Goal: Task Accomplishment & Management: Use online tool/utility

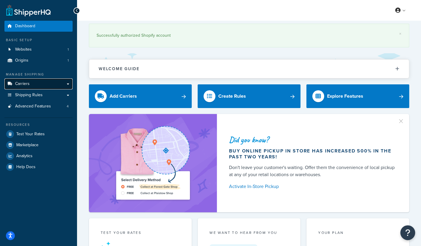
click at [33, 84] on link "Carriers" at bounding box center [38, 83] width 68 height 11
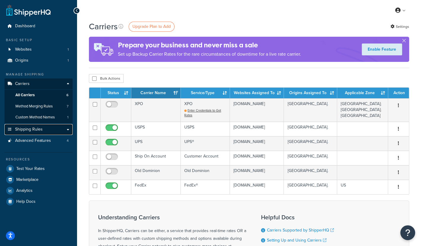
click at [35, 128] on span "Shipping Rules" at bounding box center [29, 129] width 28 height 5
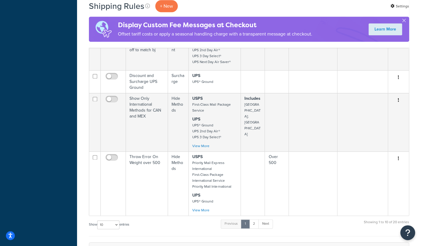
scroll to position [414, 0]
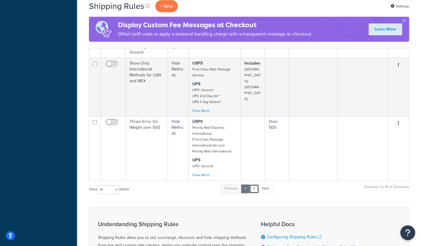
click at [257, 184] on link "2" at bounding box center [254, 188] width 10 height 9
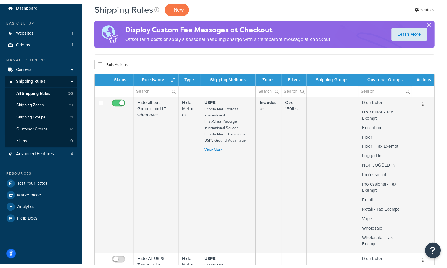
scroll to position [30, 0]
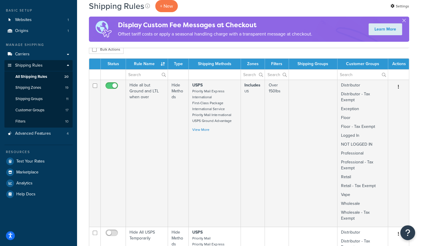
click at [277, 62] on th "Filters" at bounding box center [277, 64] width 24 height 11
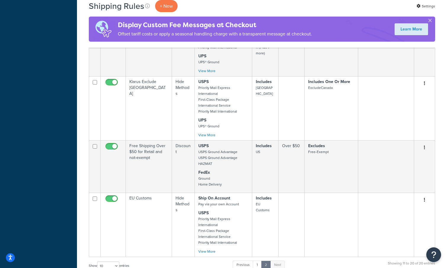
scroll to position [742, 0]
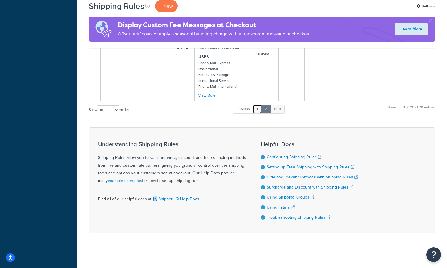
click at [258, 106] on link "1" at bounding box center [257, 109] width 9 height 9
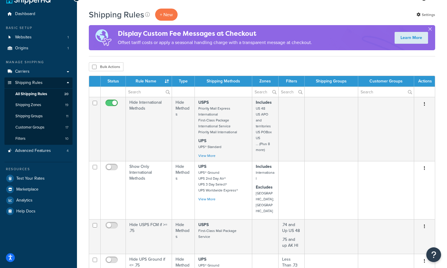
scroll to position [0, 0]
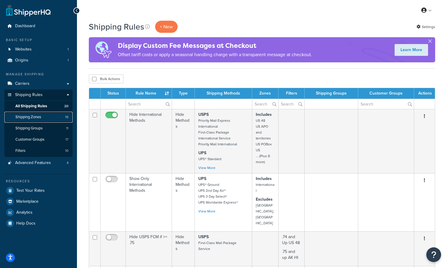
click at [30, 117] on span "Shipping Zones" at bounding box center [28, 117] width 26 height 5
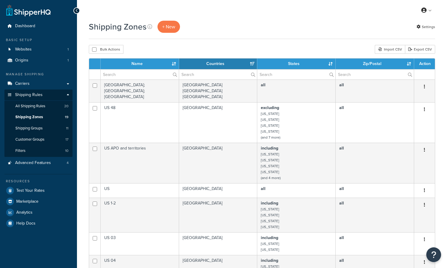
select select "15"
click at [32, 189] on span "Test Your Rates" at bounding box center [30, 191] width 28 height 5
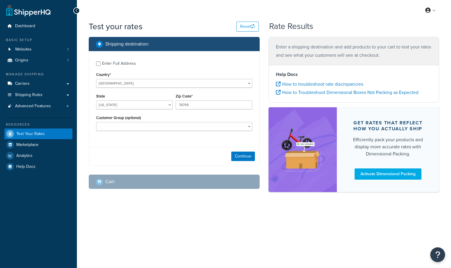
select select "TX"
click at [55, 143] on link "Marketplace" at bounding box center [38, 145] width 68 height 11
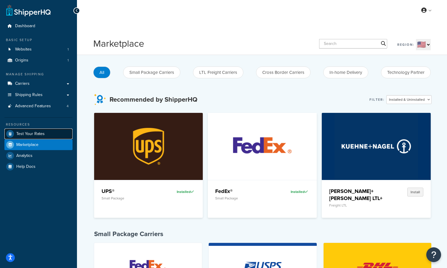
click at [54, 136] on link "Test Your Rates" at bounding box center [38, 134] width 68 height 11
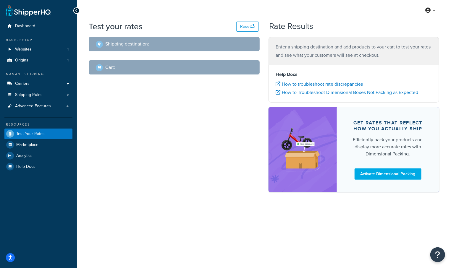
select select "TX"
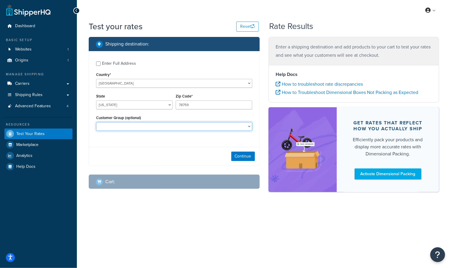
click at [124, 126] on select "Distributor Distributor - Tax Exempt DropShippers Exception Floor Floor - Tax E…" at bounding box center [174, 126] width 156 height 9
click at [116, 102] on select "Alabama Alaska American Samoa Arizona Arkansas Armed Forces Americas Armed Forc…" at bounding box center [134, 105] width 77 height 9
click at [114, 66] on div "Enter Full Address" at bounding box center [119, 63] width 34 height 8
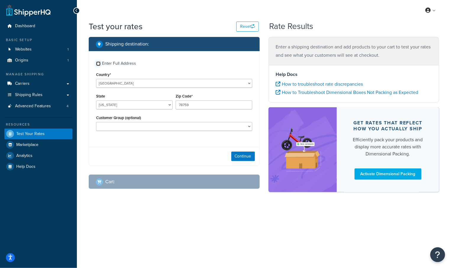
click at [101, 66] on input "Enter Full Address" at bounding box center [98, 64] width 4 height 4
checkbox input "true"
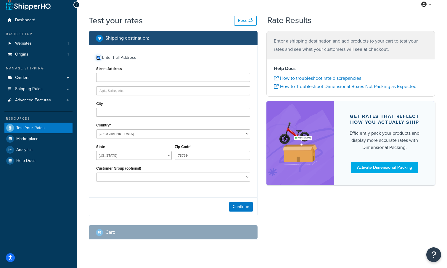
scroll to position [16, 0]
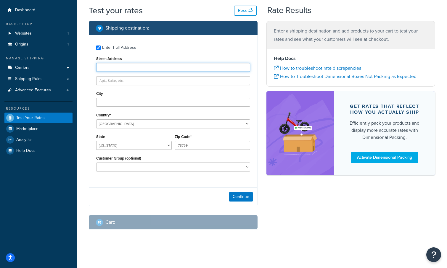
click at [115, 68] on input "Street Address" at bounding box center [173, 67] width 154 height 9
type input "16 Dorothy Drive"
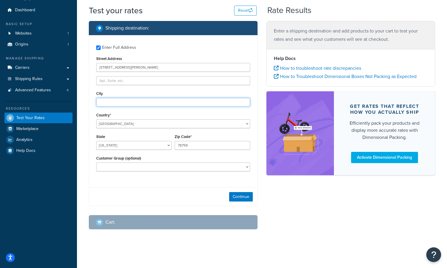
type input "Syosset"
click at [172, 194] on div "Continue" at bounding box center [173, 197] width 168 height 19
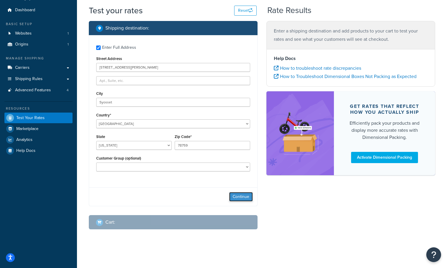
click at [249, 194] on button "Continue" at bounding box center [241, 196] width 24 height 9
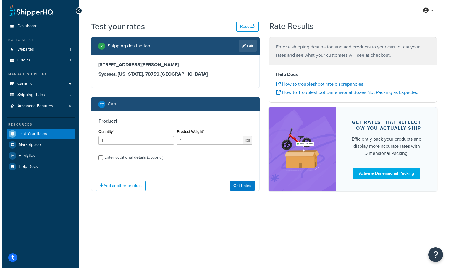
scroll to position [0, 0]
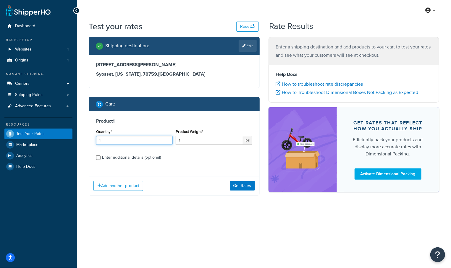
click at [115, 143] on input "1" at bounding box center [134, 140] width 77 height 9
click at [145, 157] on div "Enter additional details (optional)" at bounding box center [131, 158] width 59 height 8
click at [101, 157] on input "Enter additional details (optional)" at bounding box center [98, 158] width 4 height 4
checkbox input "true"
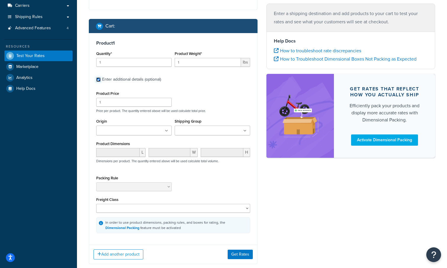
scroll to position [94, 0]
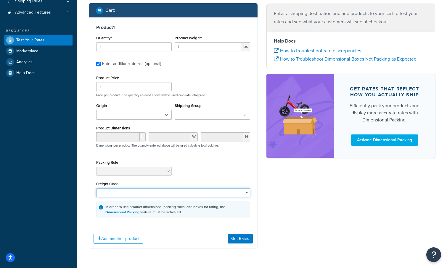
click at [133, 191] on select "50 55 60 65 70 77.5 85 92.5 100 110 125 150 175 200 250 300 400 500" at bounding box center [173, 193] width 154 height 9
drag, startPoint x: 72, startPoint y: 195, endPoint x: 78, endPoint y: 190, distance: 7.6
click at [74, 193] on div "Dashboard Basic Setup Websites 1 Origins 1 Manage Shipping Carriers Carriers Al…" at bounding box center [38, 96] width 77 height 381
click at [126, 191] on select "50 55 60 65 70 77.5 85 92.5 100 110 125 150 175 200 250 300 400 500" at bounding box center [173, 193] width 154 height 9
click at [287, 212] on div "Shipping destination : Edit 16 Dorothy Drive Syosset, Texas, 78759 , United Sta…" at bounding box center [261, 100] width 355 height 315
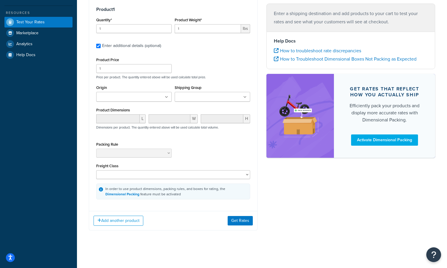
scroll to position [0, 0]
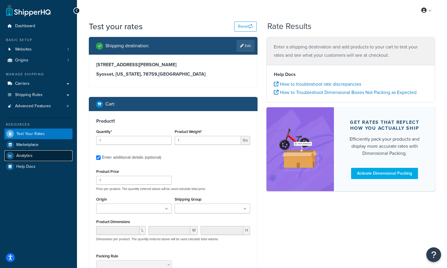
click at [33, 153] on link "Analytics" at bounding box center [38, 156] width 68 height 11
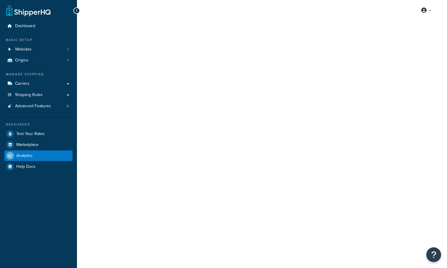
select select "last_7_days"
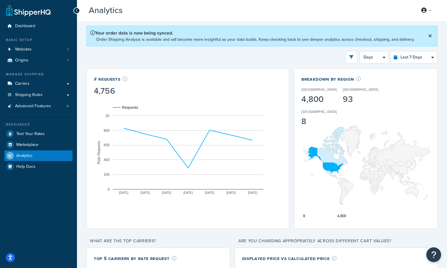
click at [266, 52] on div "Filters Website [DOMAIN_NAME] Destination [GEOGRAPHIC_DATA] [GEOGRAPHIC_DATA] […" at bounding box center [261, 57] width 351 height 12
click at [431, 36] on icon at bounding box center [430, 35] width 4 height 5
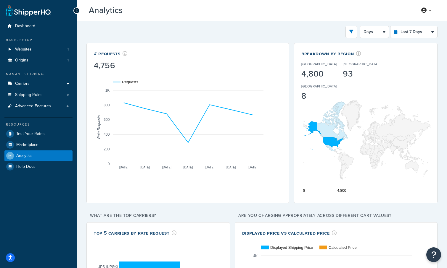
click at [427, 16] on div "Analytics Beta My Profile Billing Global Settings Contact Us Logout" at bounding box center [262, 10] width 370 height 21
click at [429, 11] on link at bounding box center [426, 10] width 17 height 9
click at [336, 212] on p "Are you charging appropriately across different cart values?" at bounding box center [336, 216] width 203 height 8
click at [31, 62] on link "Origins 1" at bounding box center [38, 60] width 68 height 11
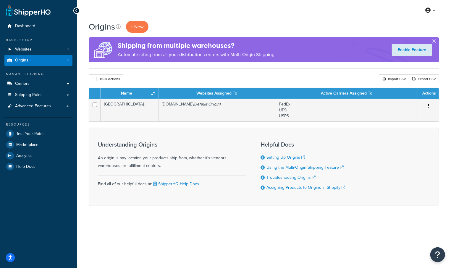
click at [26, 73] on div "Manage Shipping" at bounding box center [38, 74] width 68 height 5
click at [26, 83] on span "Carriers" at bounding box center [22, 83] width 15 height 5
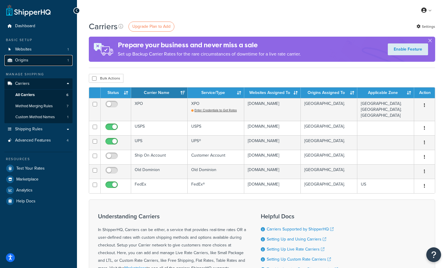
click at [30, 55] on link "Origins 1" at bounding box center [38, 60] width 68 height 11
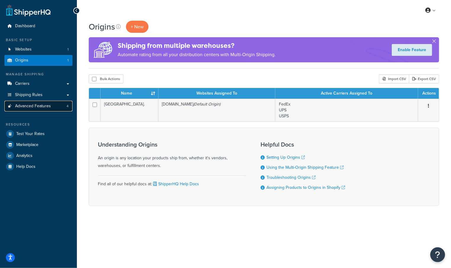
click at [34, 105] on span "Advanced Features" at bounding box center [33, 106] width 36 height 5
